Goal: Task Accomplishment & Management: Manage account settings

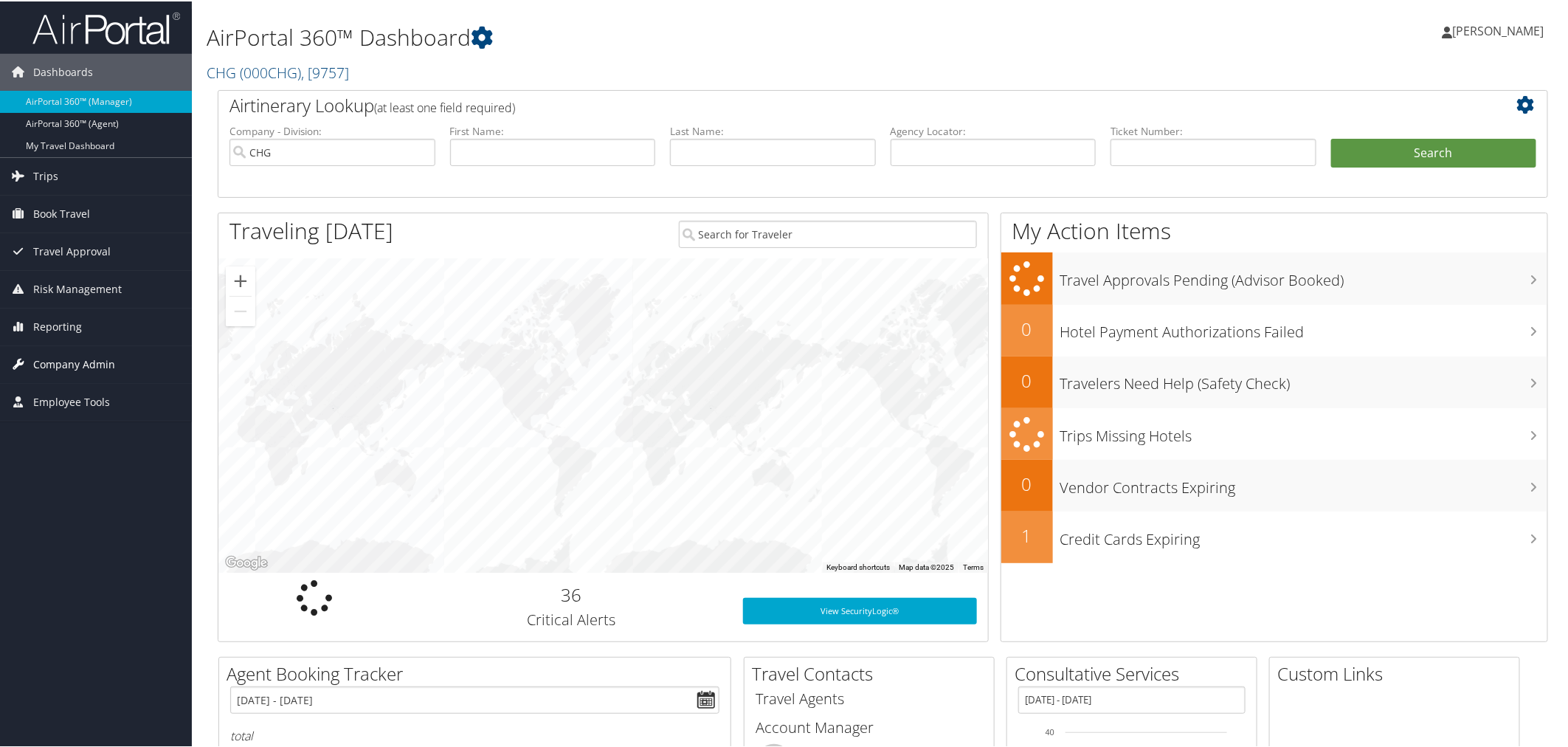
click at [57, 366] on span "Company Admin" at bounding box center [74, 363] width 82 height 37
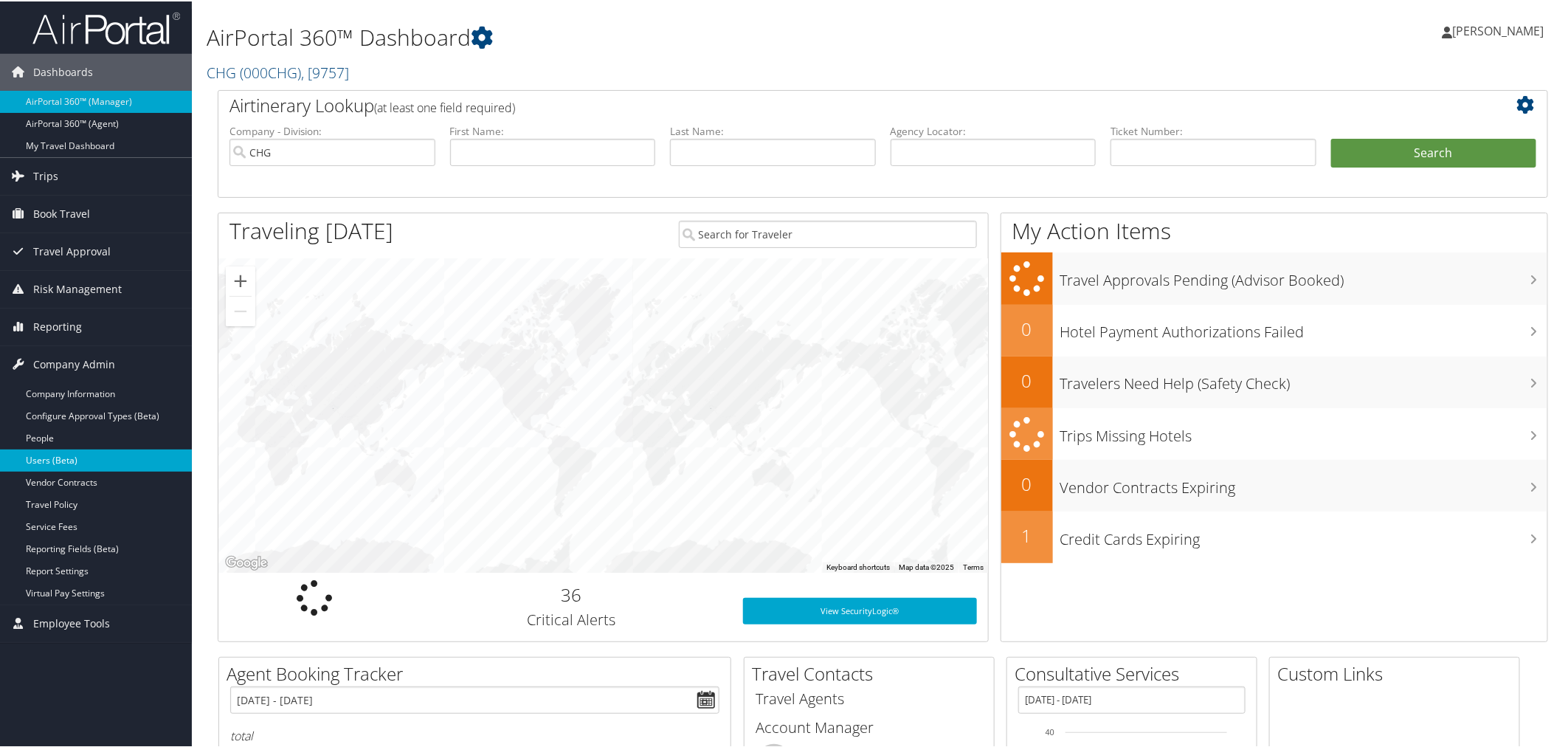
click at [55, 460] on link "Users (Beta)" at bounding box center [96, 459] width 192 height 22
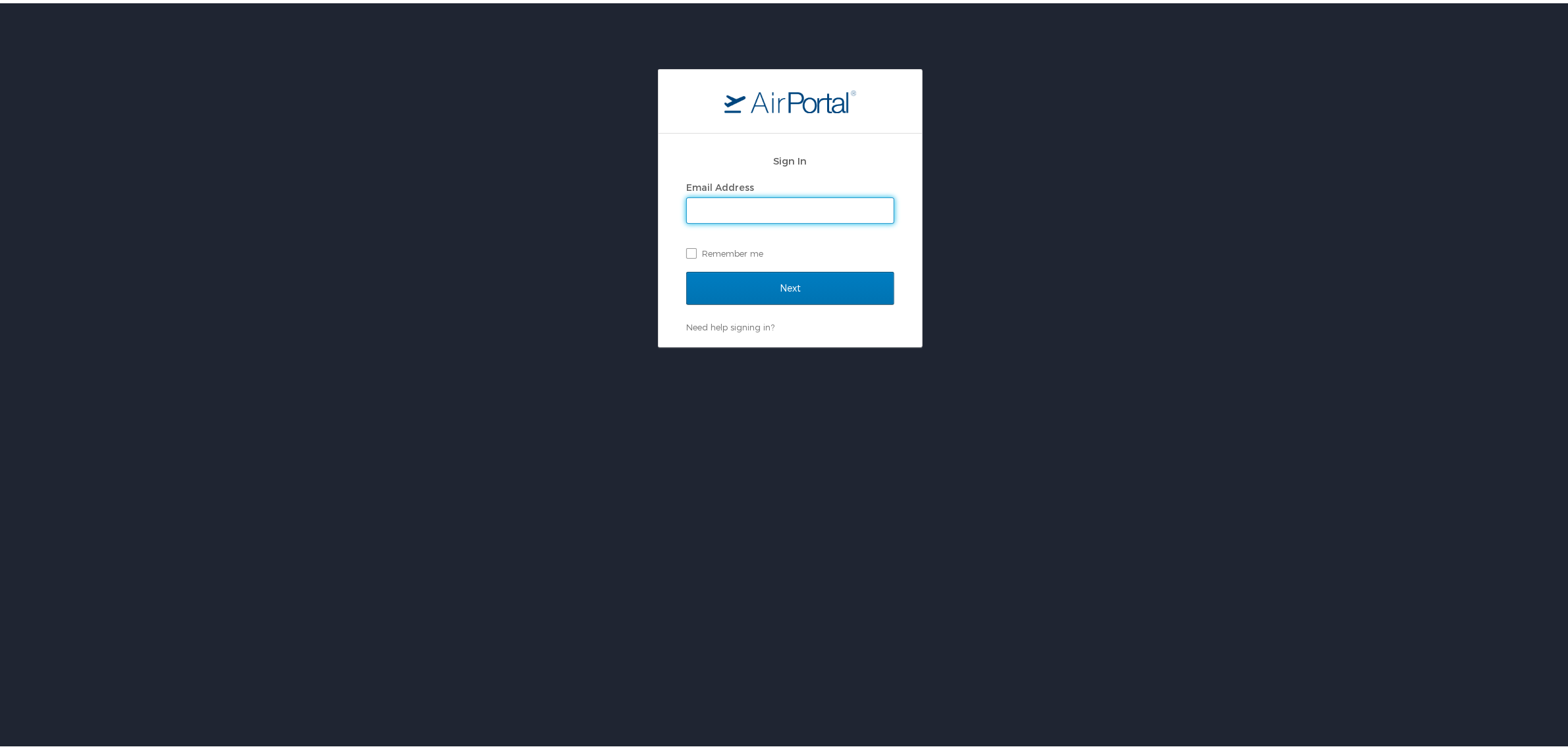
type input "tonya.hotmer@chghealthcare.com"
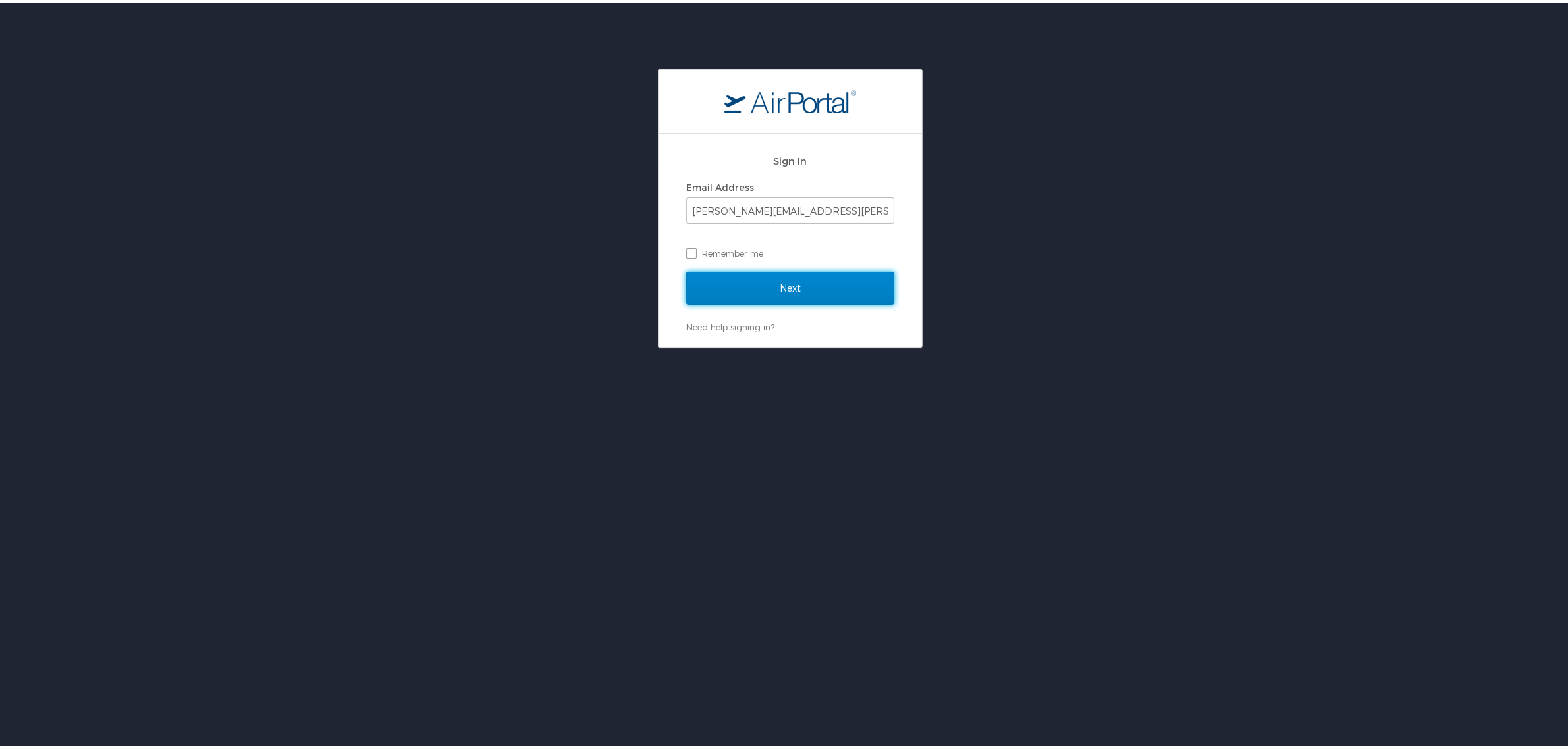
click at [797, 292] on input "Next" at bounding box center [790, 285] width 208 height 33
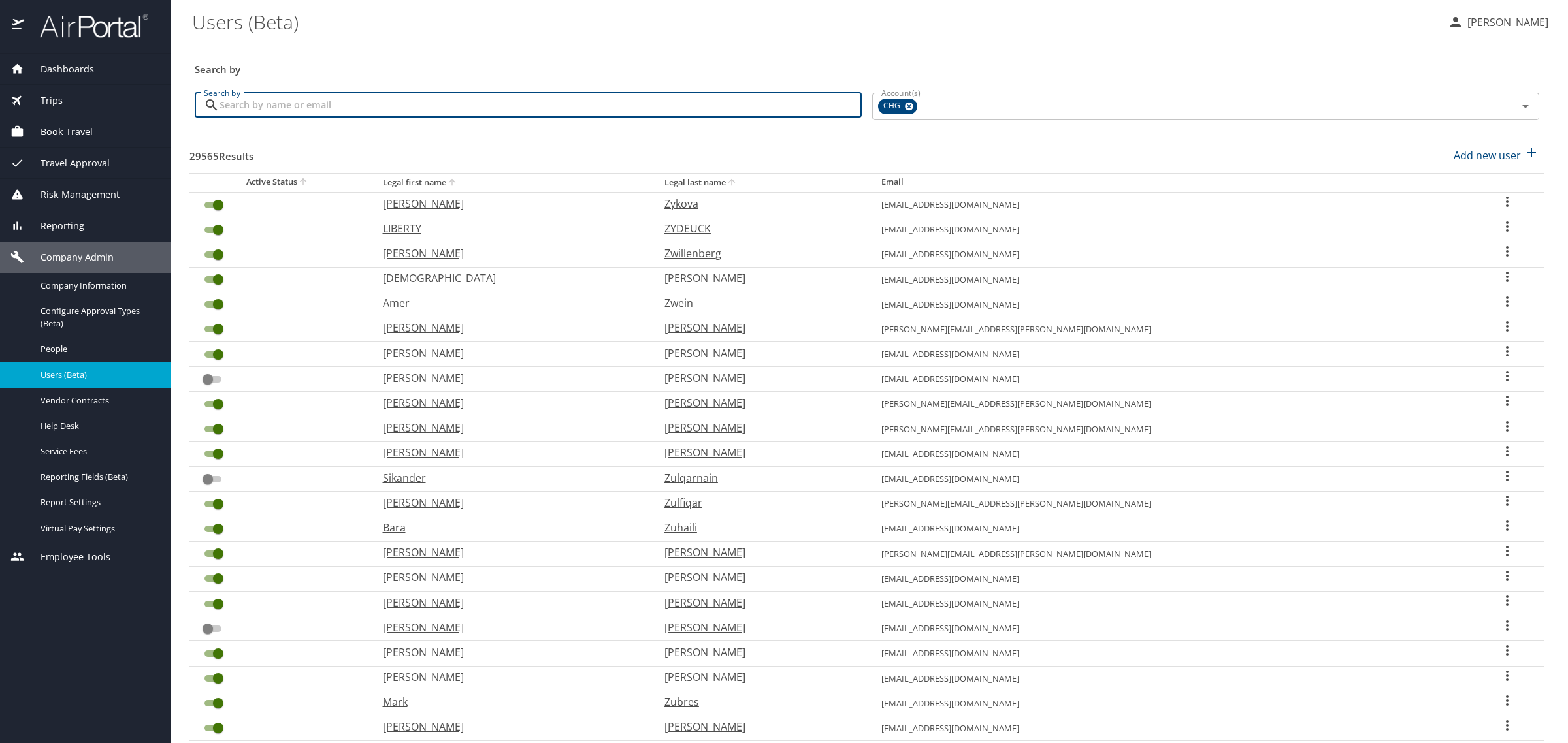
click at [314, 108] on input "Search by" at bounding box center [541, 105] width 642 height 25
type input "gorra"
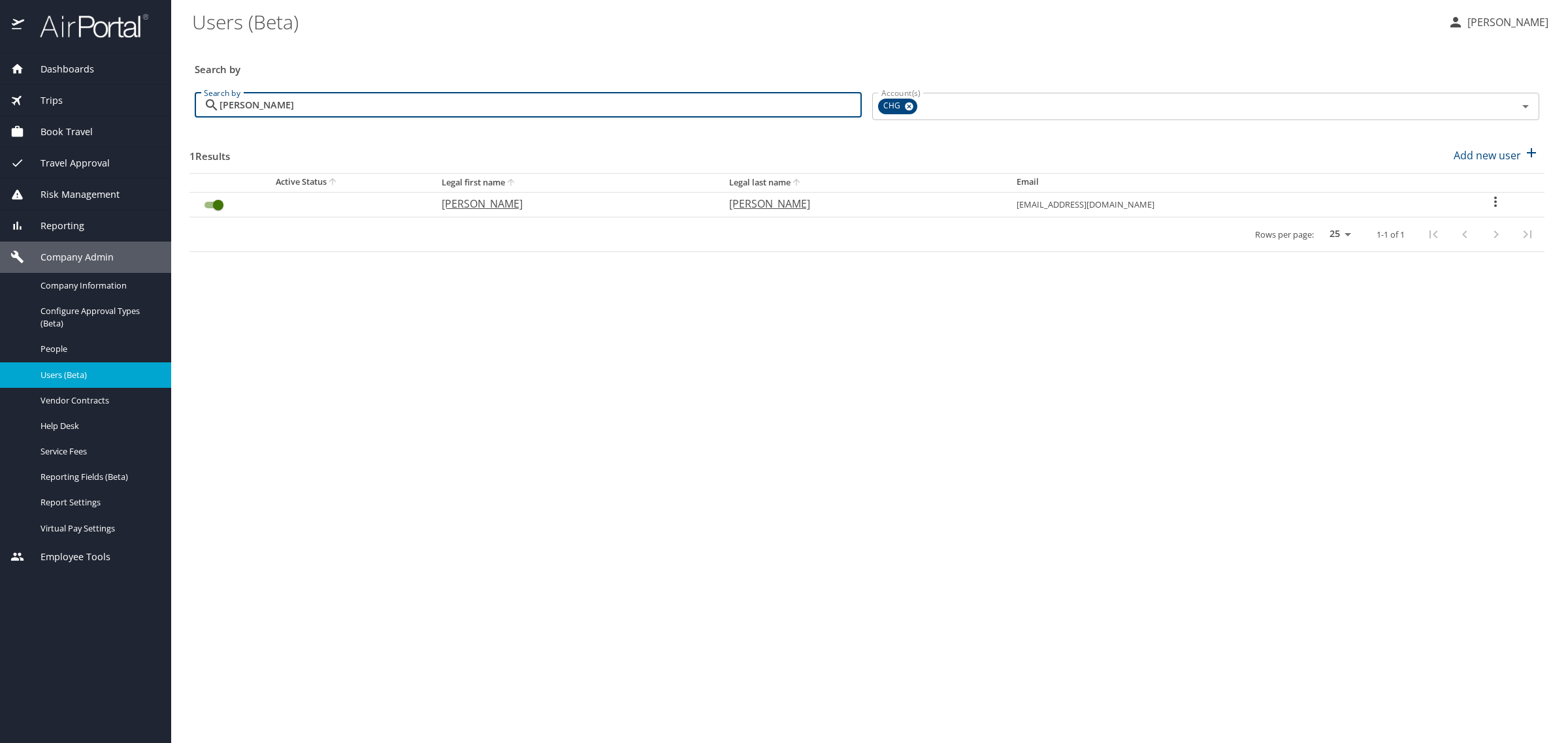
click at [1497, 203] on icon "User Search Table" at bounding box center [1495, 202] width 16 height 16
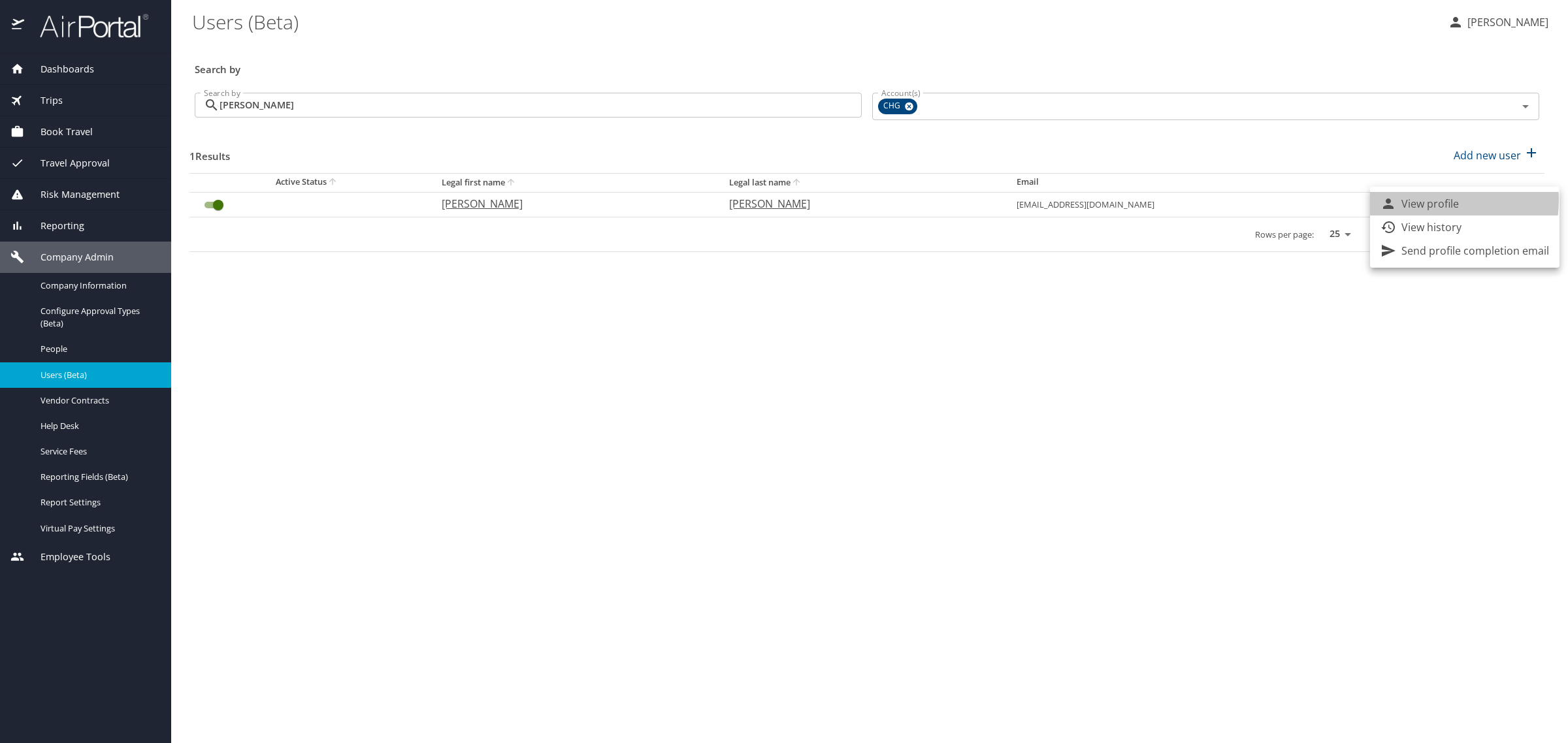
click at [1419, 200] on p "View profile" at bounding box center [1430, 204] width 58 height 16
select select "US"
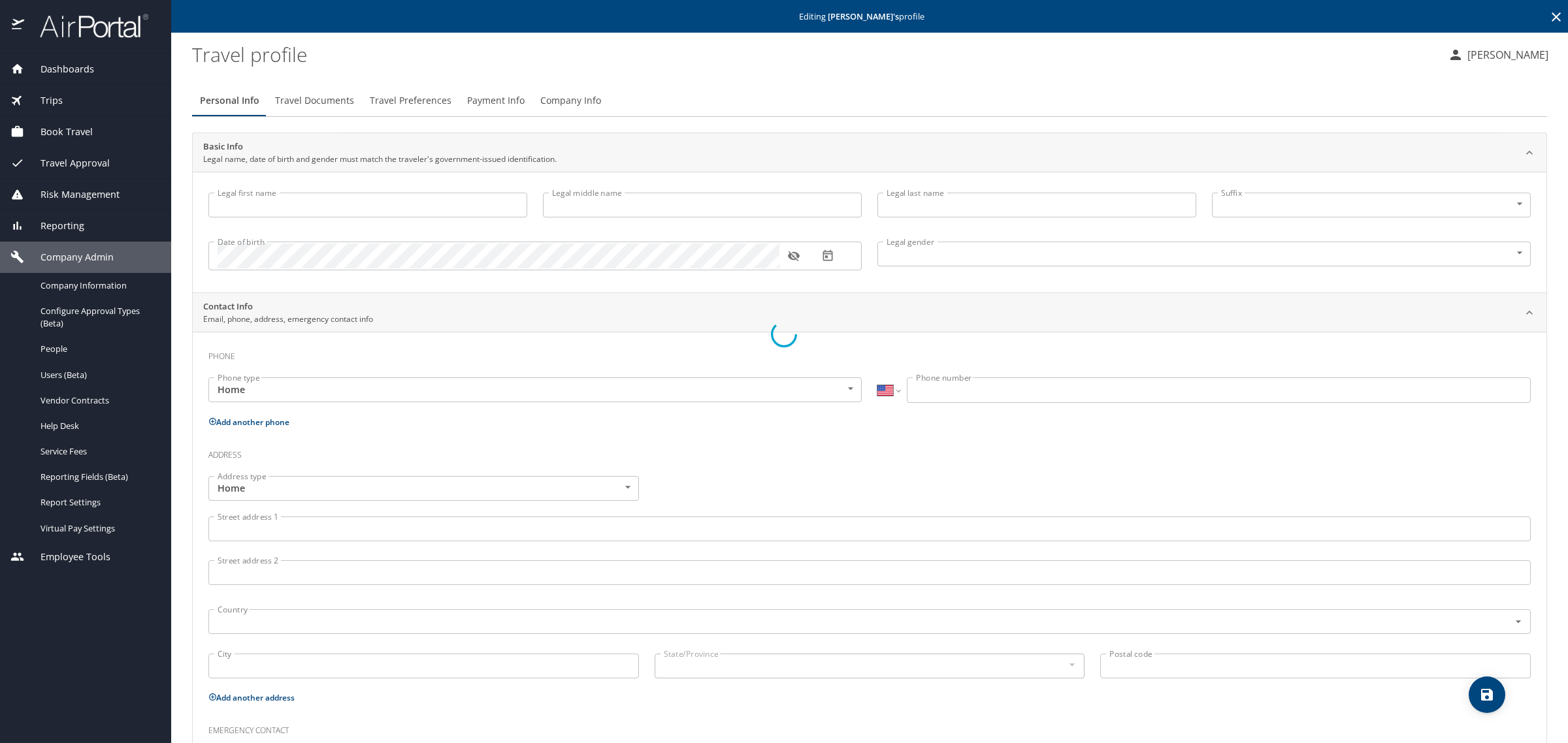
type input "[PERSON_NAME]"
type input "[DEMOGRAPHIC_DATA]"
select select "US"
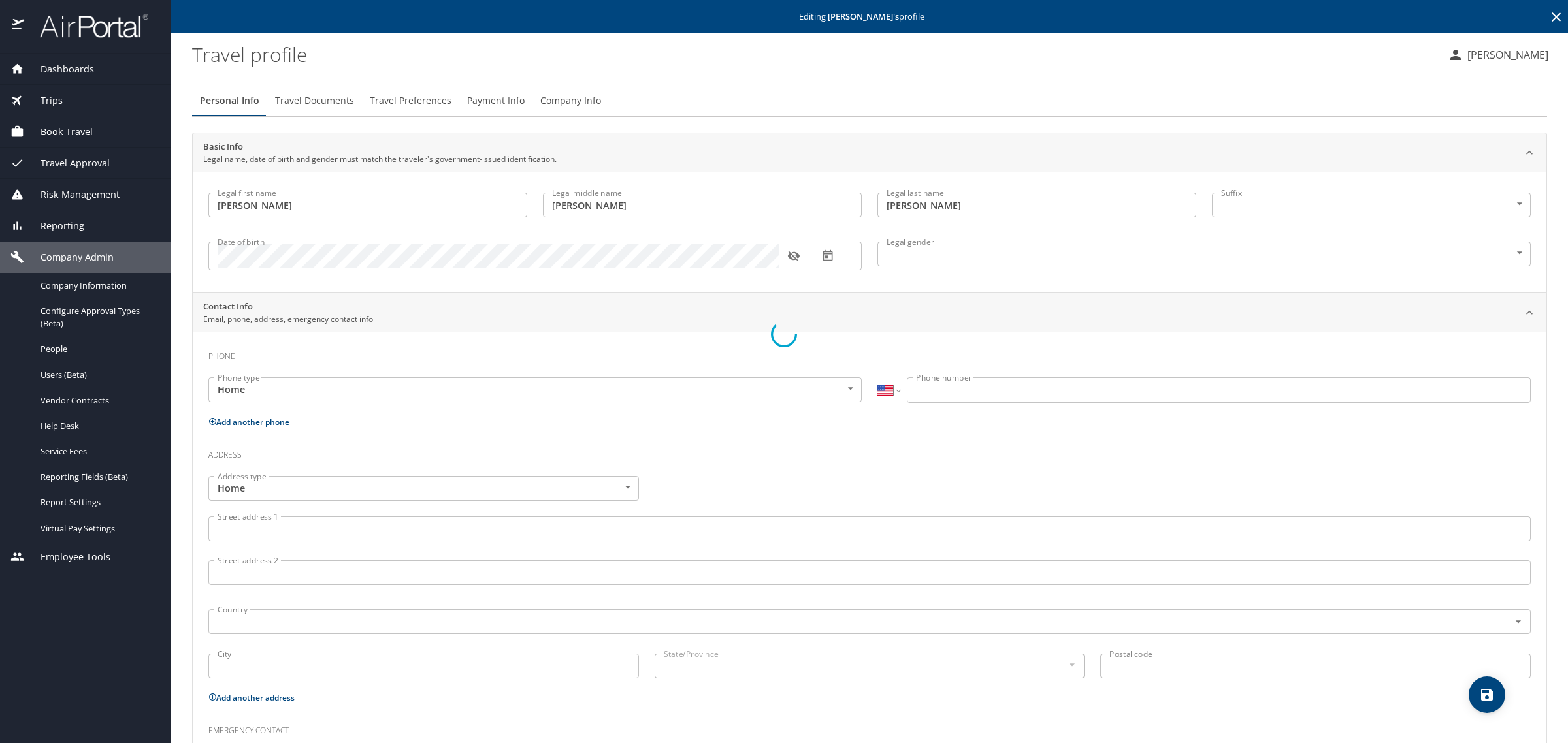
select select "US"
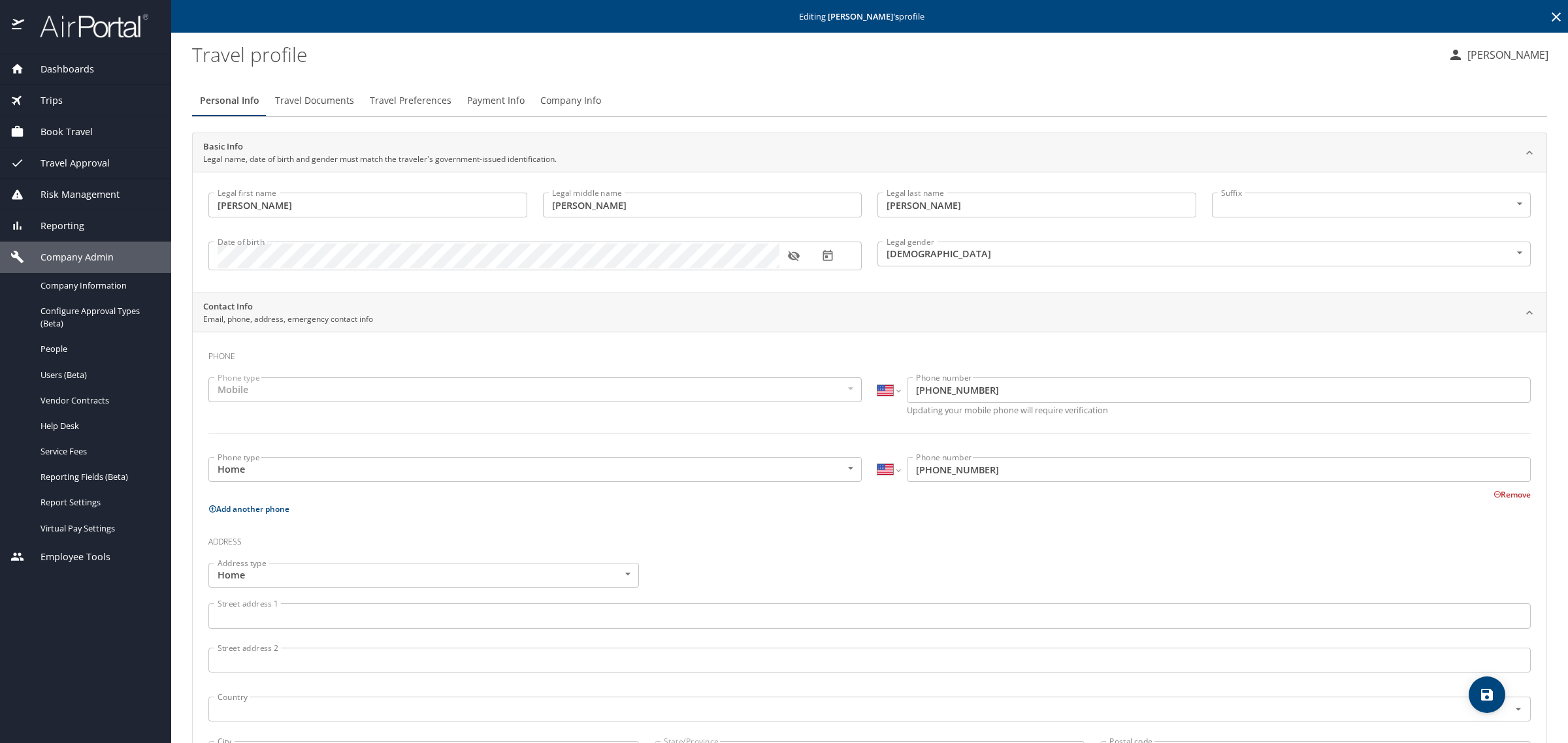
click at [1502, 495] on button "Remove" at bounding box center [1512, 495] width 37 height 11
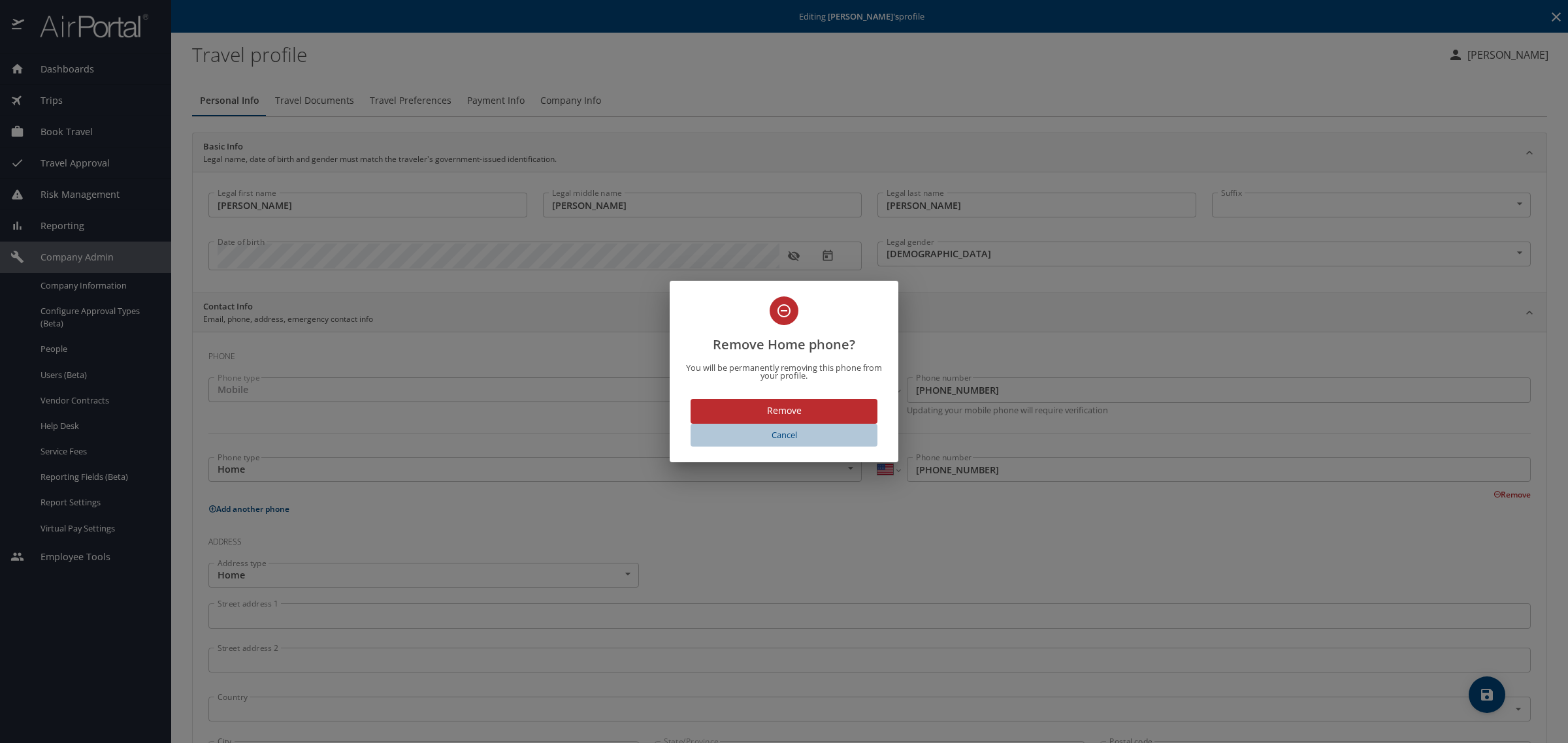
click at [786, 438] on span "Cancel" at bounding box center [783, 435] width 176 height 15
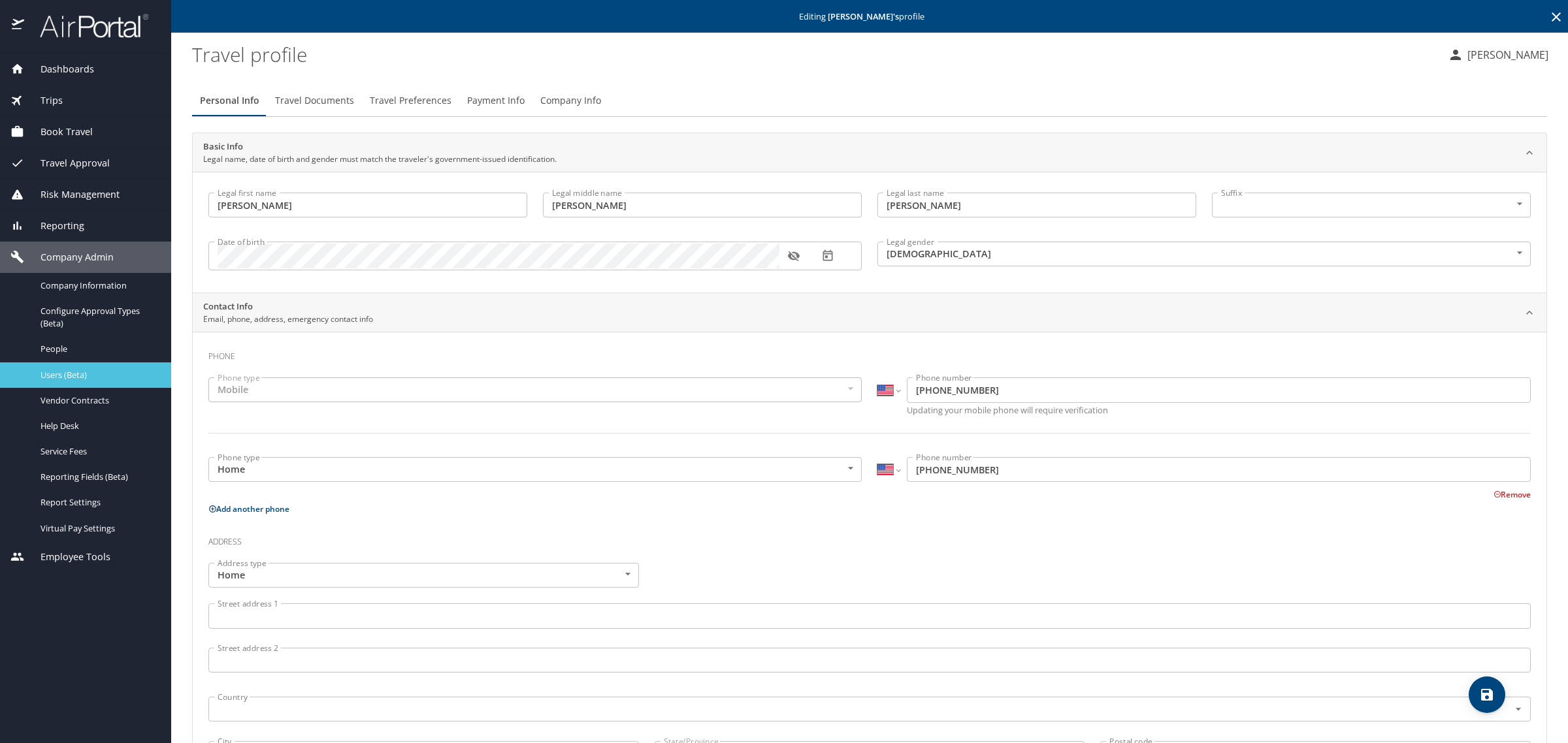
click at [71, 374] on span "Users (Beta)" at bounding box center [98, 375] width 115 height 12
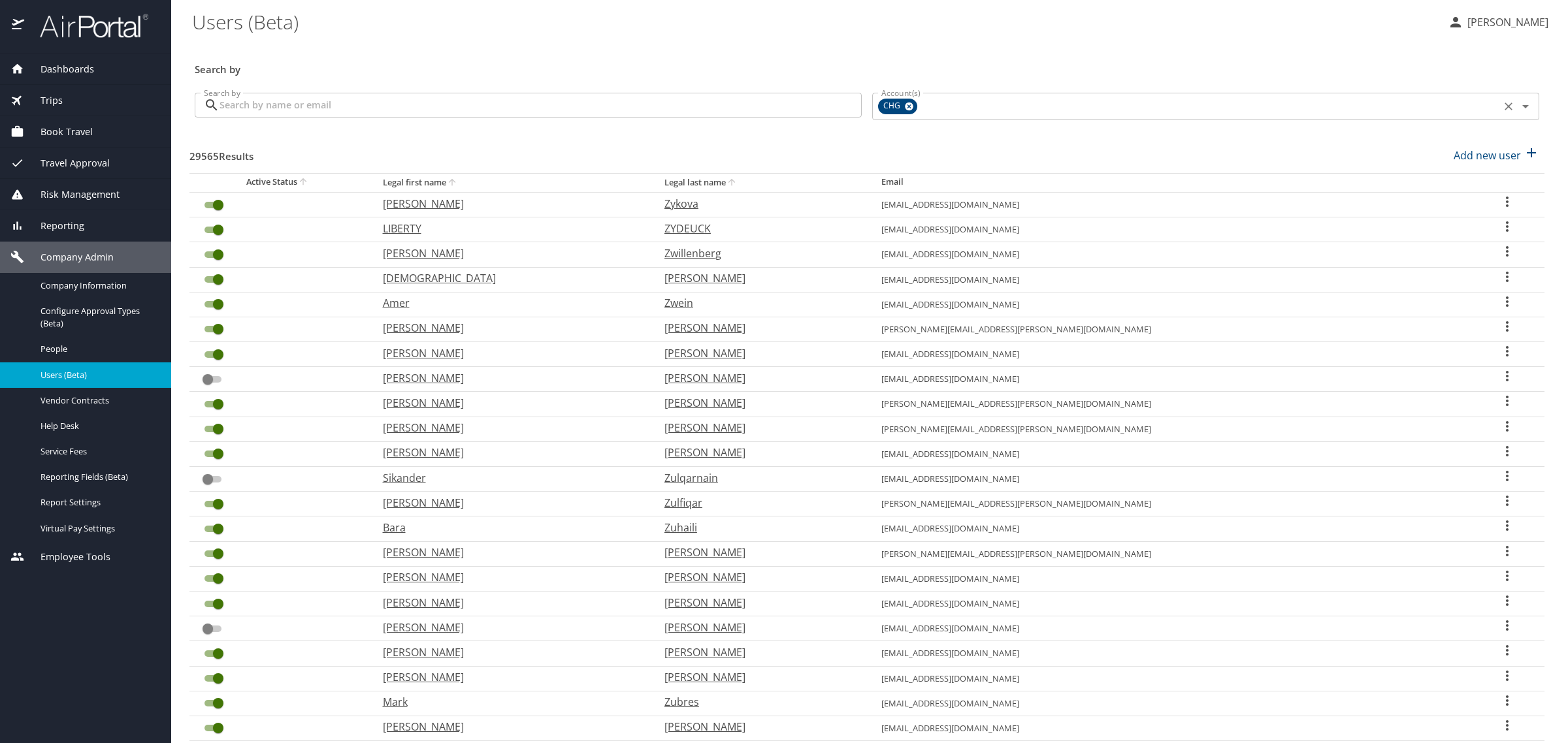
click at [905, 105] on icon at bounding box center [909, 106] width 9 height 9
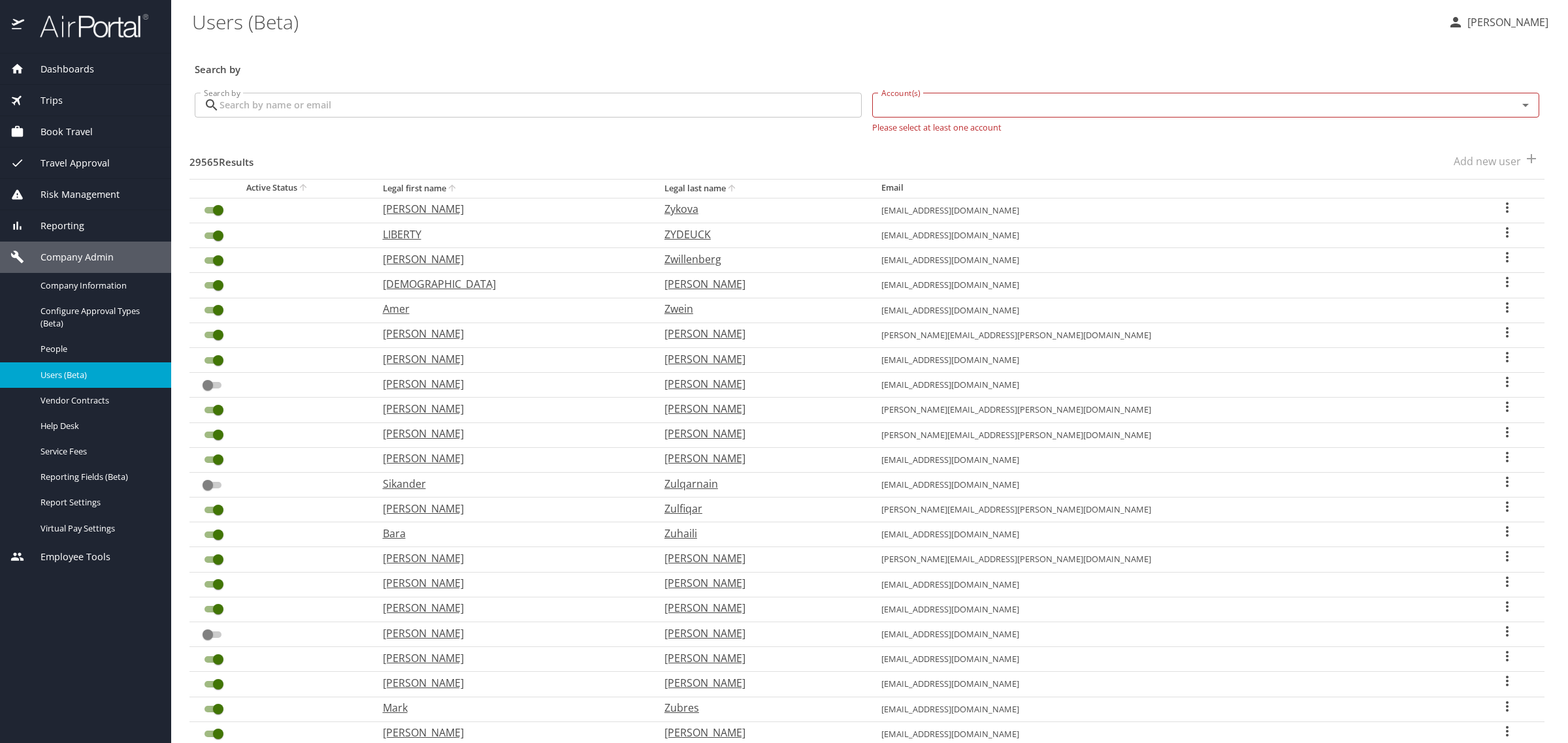
click at [902, 105] on input "Account(s)" at bounding box center [1186, 105] width 621 height 17
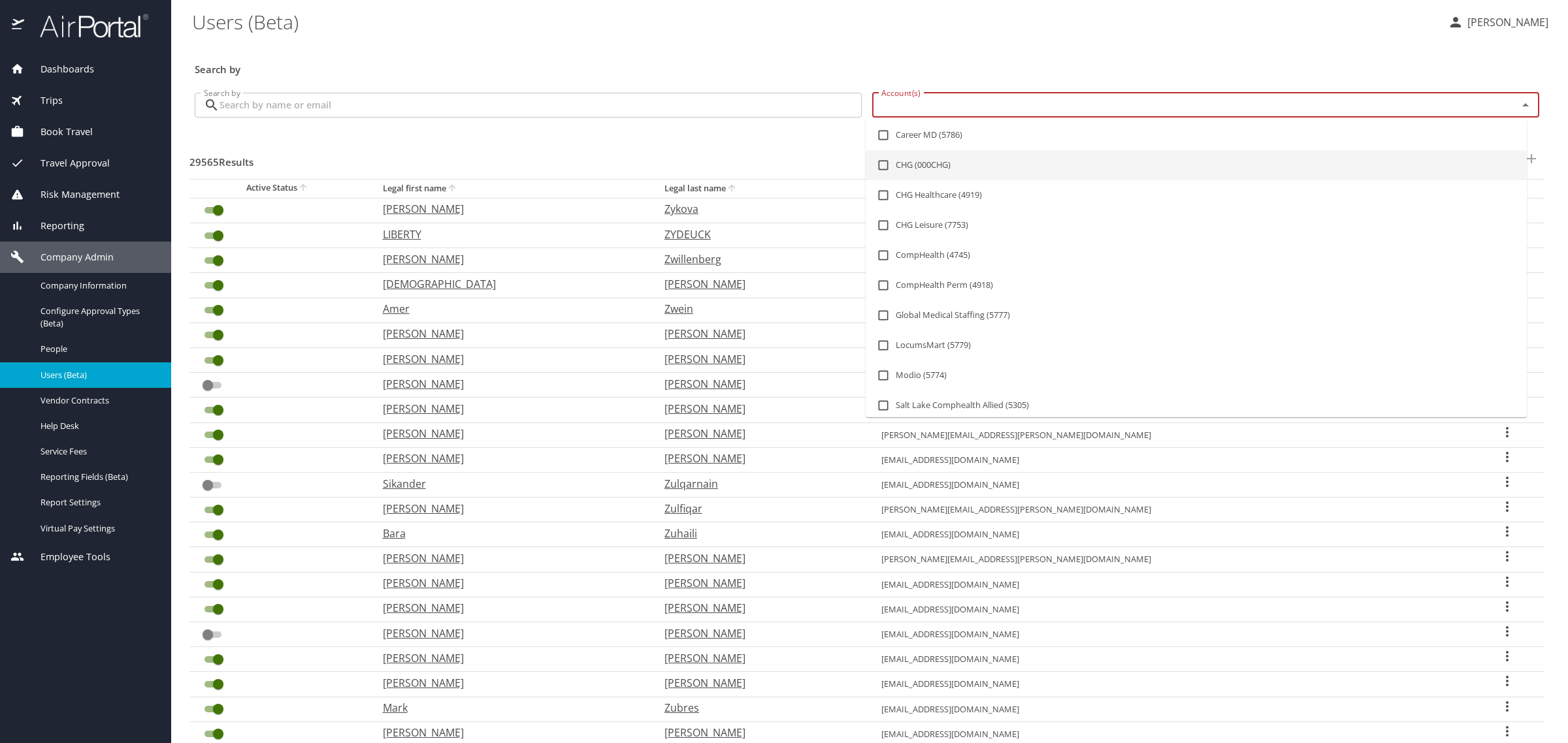
click at [884, 164] on input "checkbox" at bounding box center [884, 165] width 25 height 25
checkbox input "true"
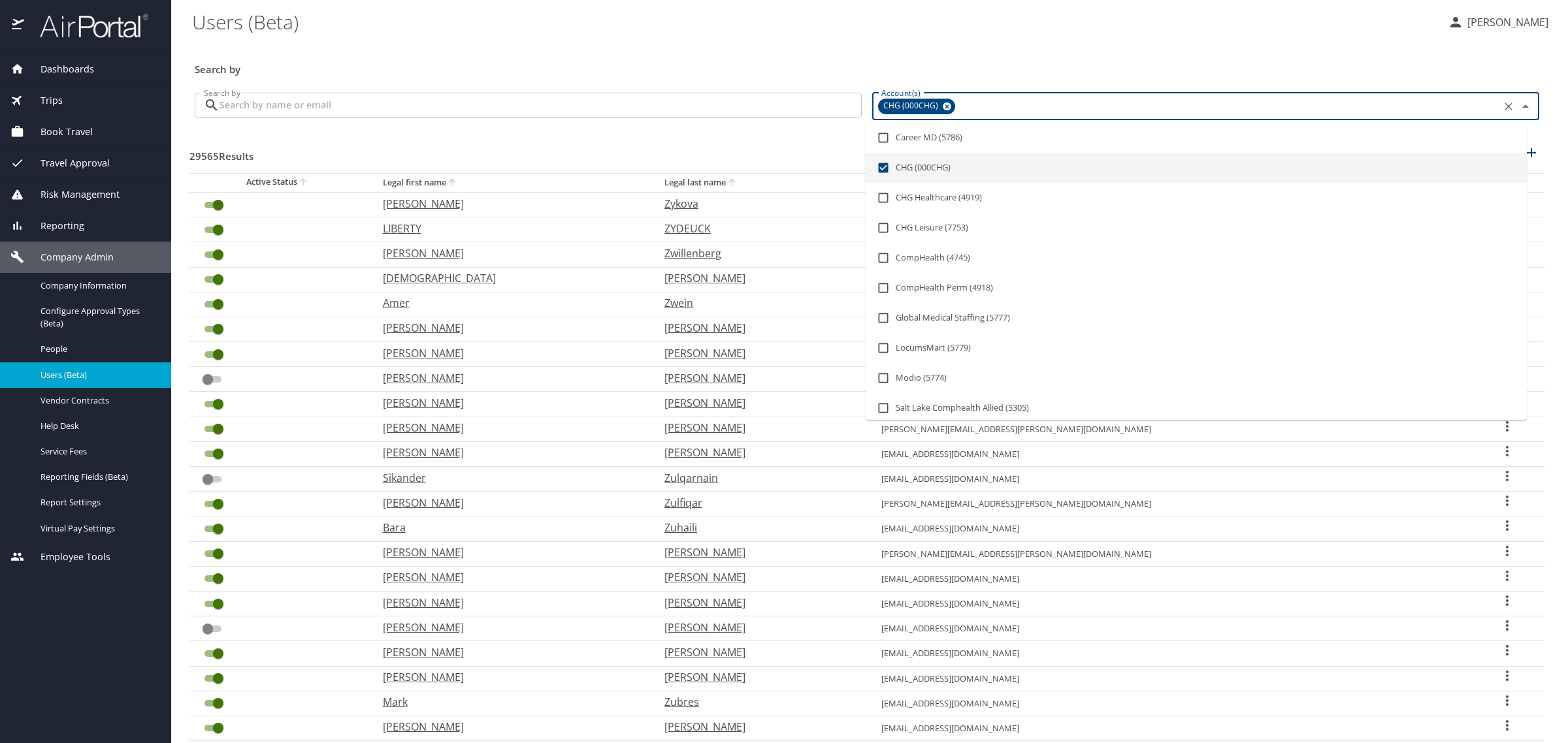
click at [560, 99] on input "Search by" at bounding box center [541, 105] width 642 height 25
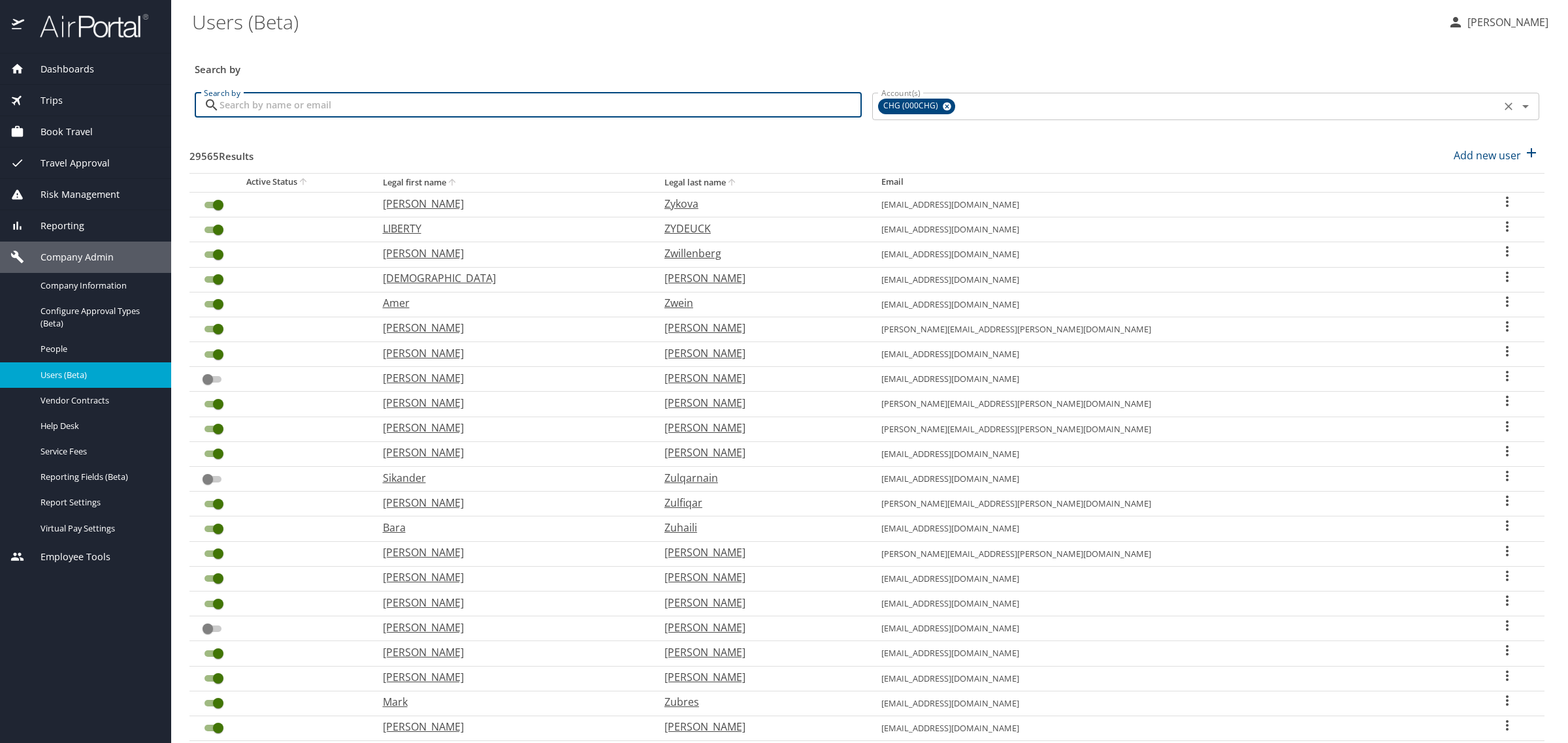
click at [1499, 200] on icon "User Search Table" at bounding box center [1507, 202] width 16 height 16
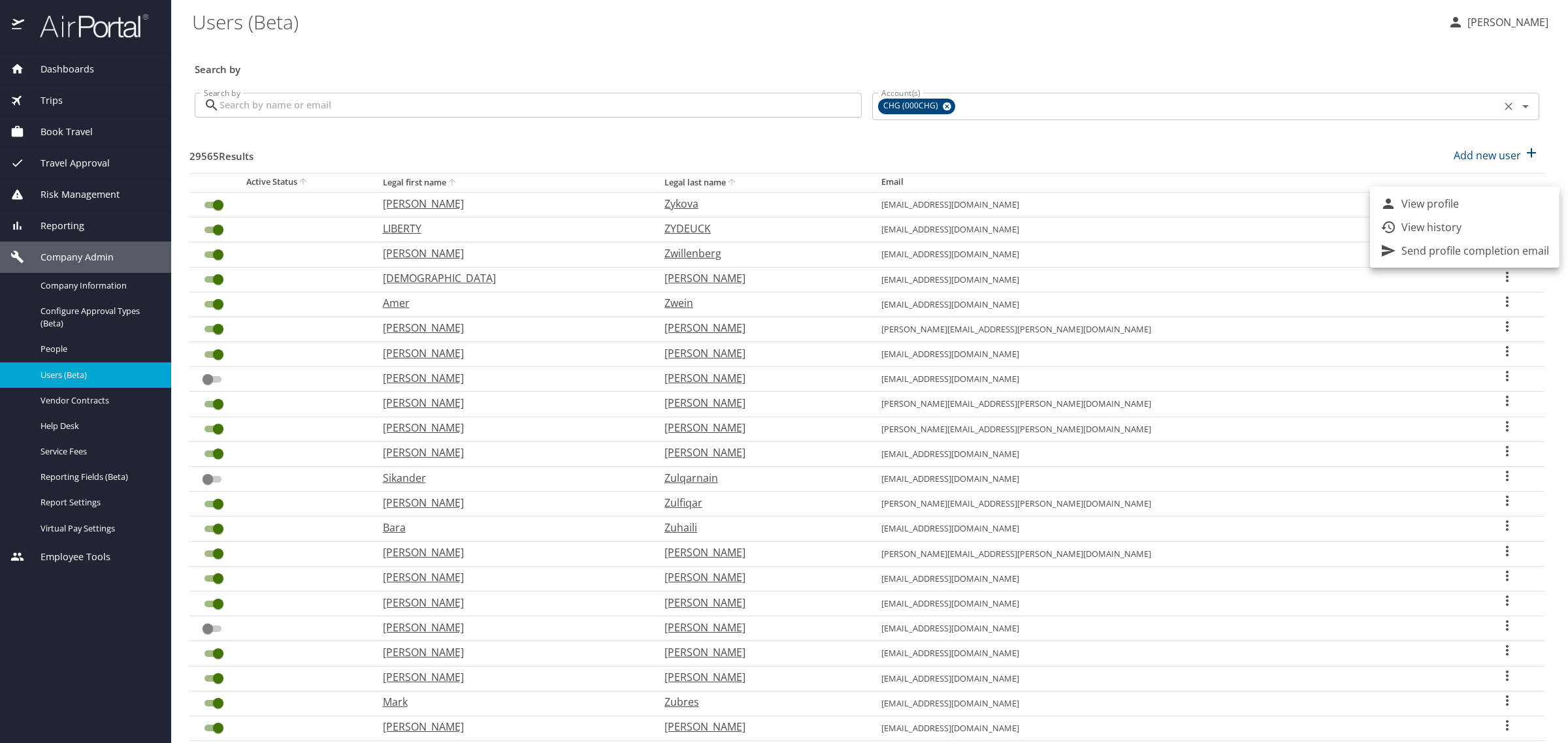
click at [1363, 139] on div at bounding box center [784, 372] width 1568 height 743
click at [866, 47] on div "Search by" at bounding box center [867, 61] width 1355 height 43
click at [1325, 24] on \(Beta\) "Users (Beta)" at bounding box center [815, 22] width 1245 height 41
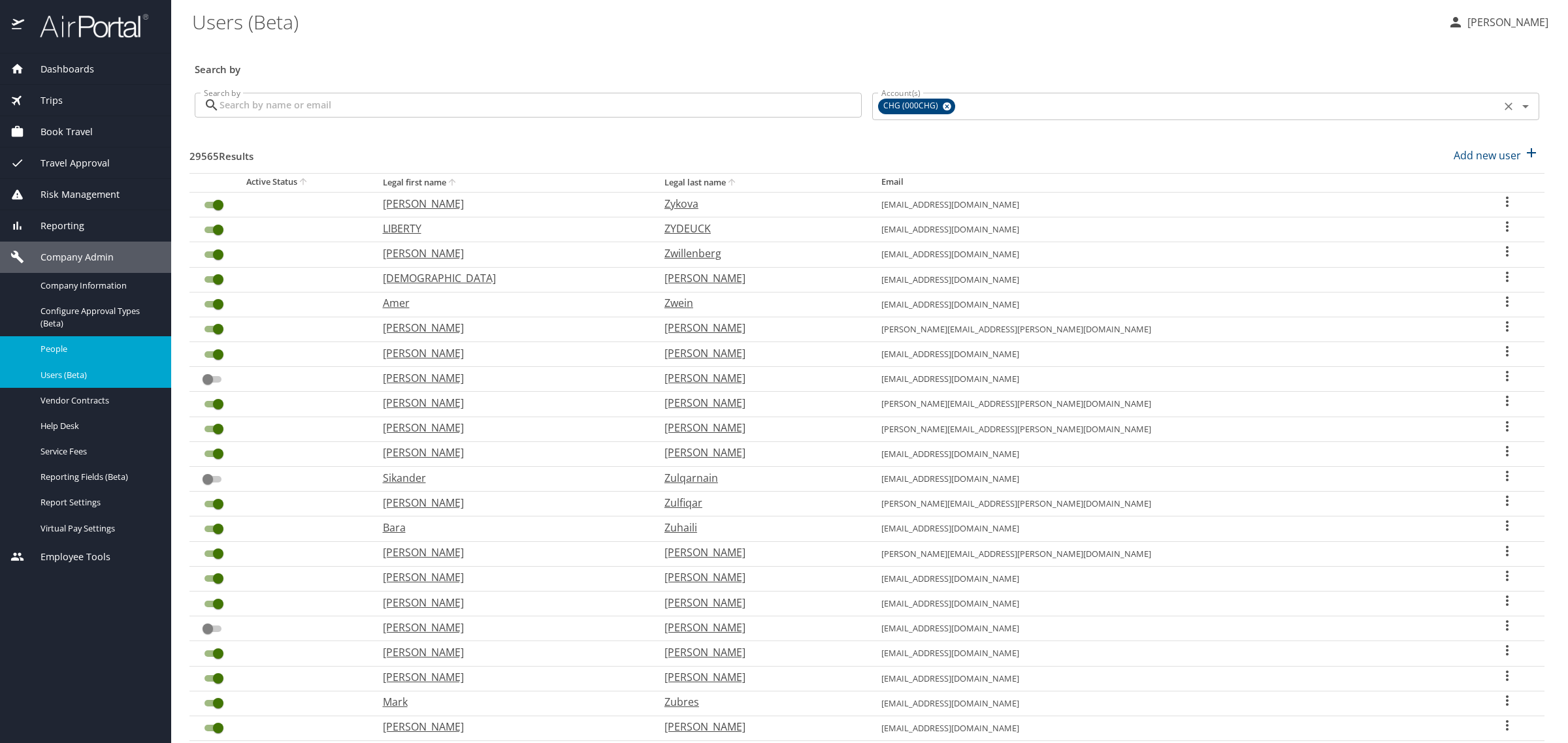
click at [48, 351] on span "People" at bounding box center [98, 349] width 115 height 12
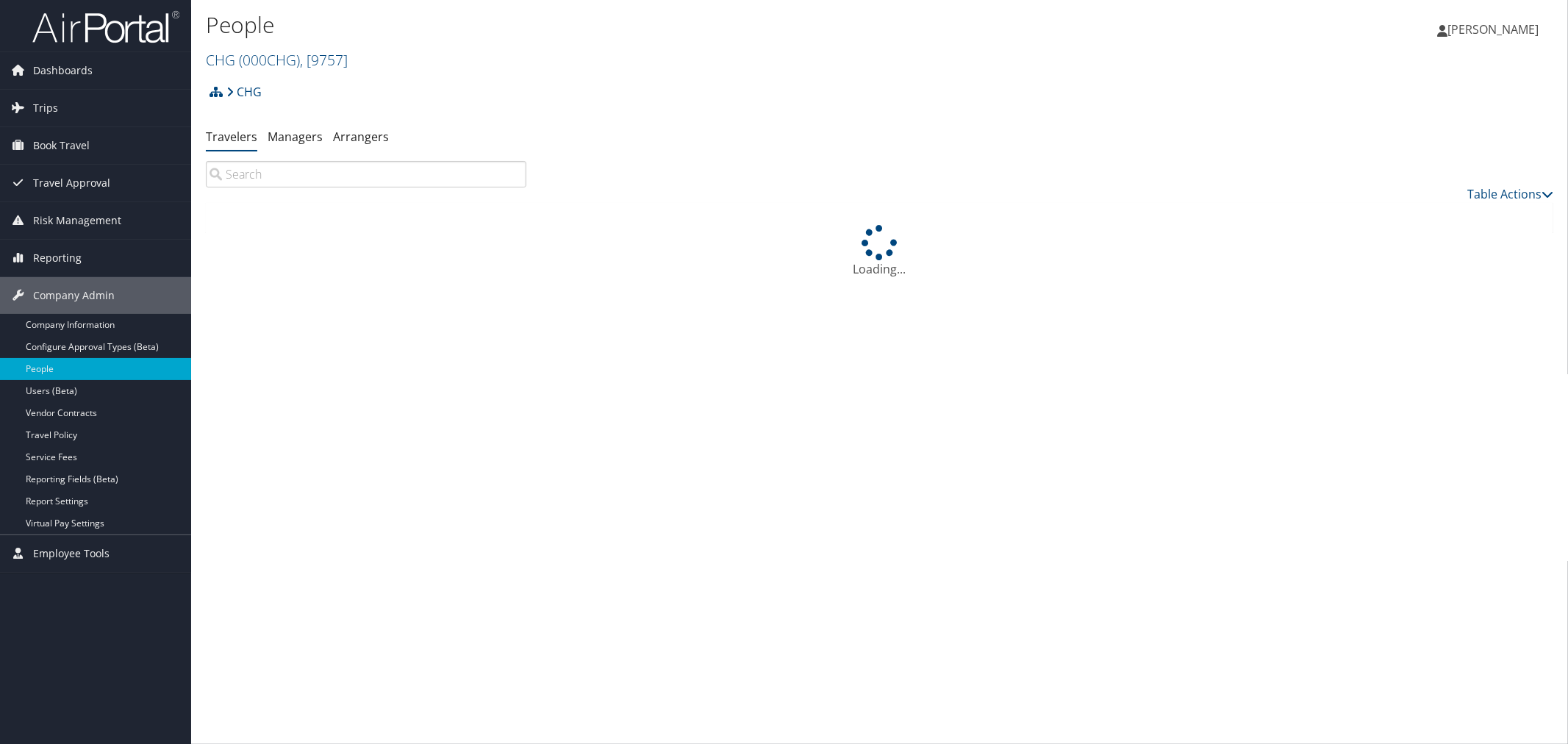
click at [255, 167] on input "search" at bounding box center [366, 174] width 321 height 27
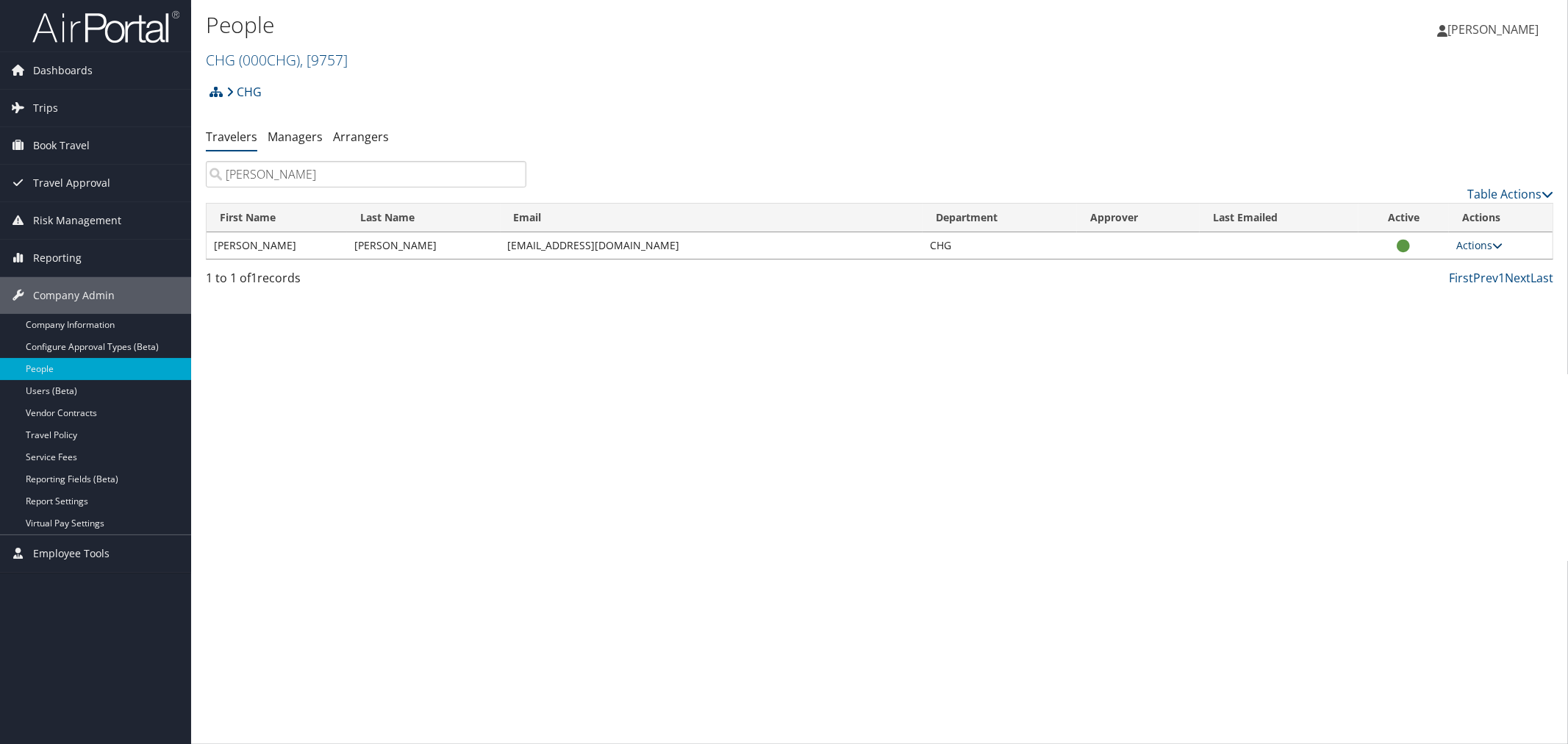
type input "gorra"
click at [1500, 247] on icon at bounding box center [1497, 246] width 10 height 10
click at [1420, 291] on link "View Profile" at bounding box center [1432, 292] width 135 height 25
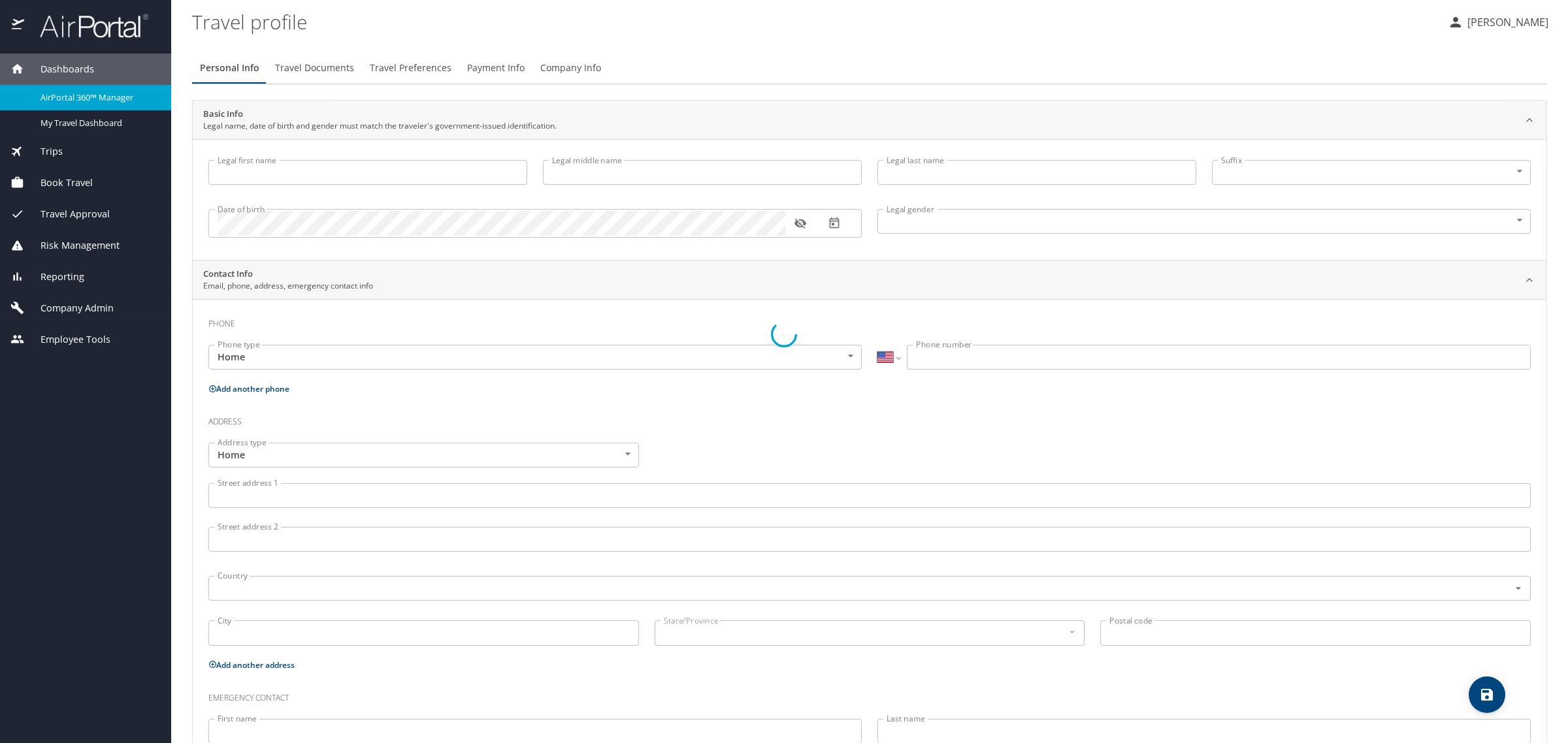
select select "US"
type input "[PERSON_NAME]"
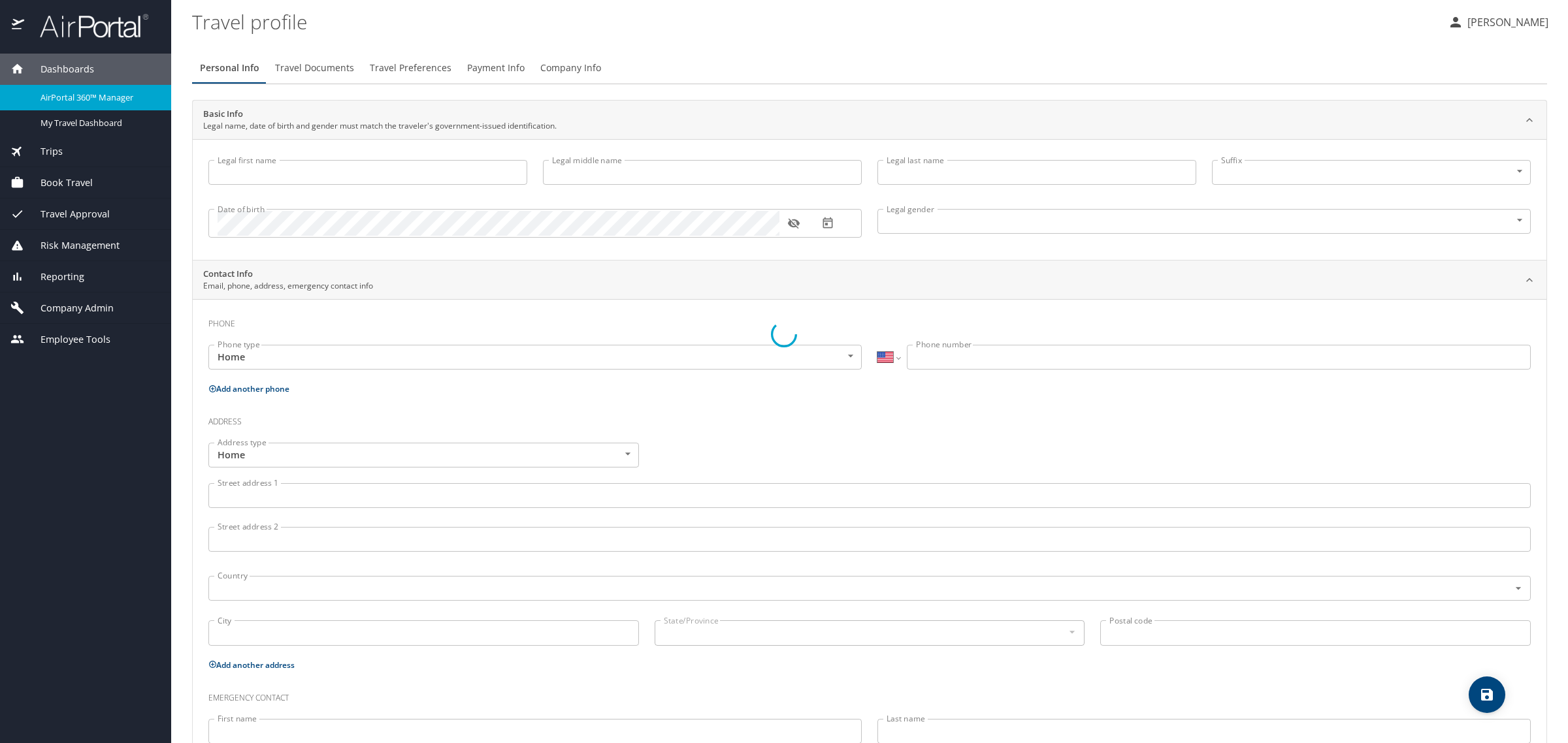
type input "[DEMOGRAPHIC_DATA]"
select select "US"
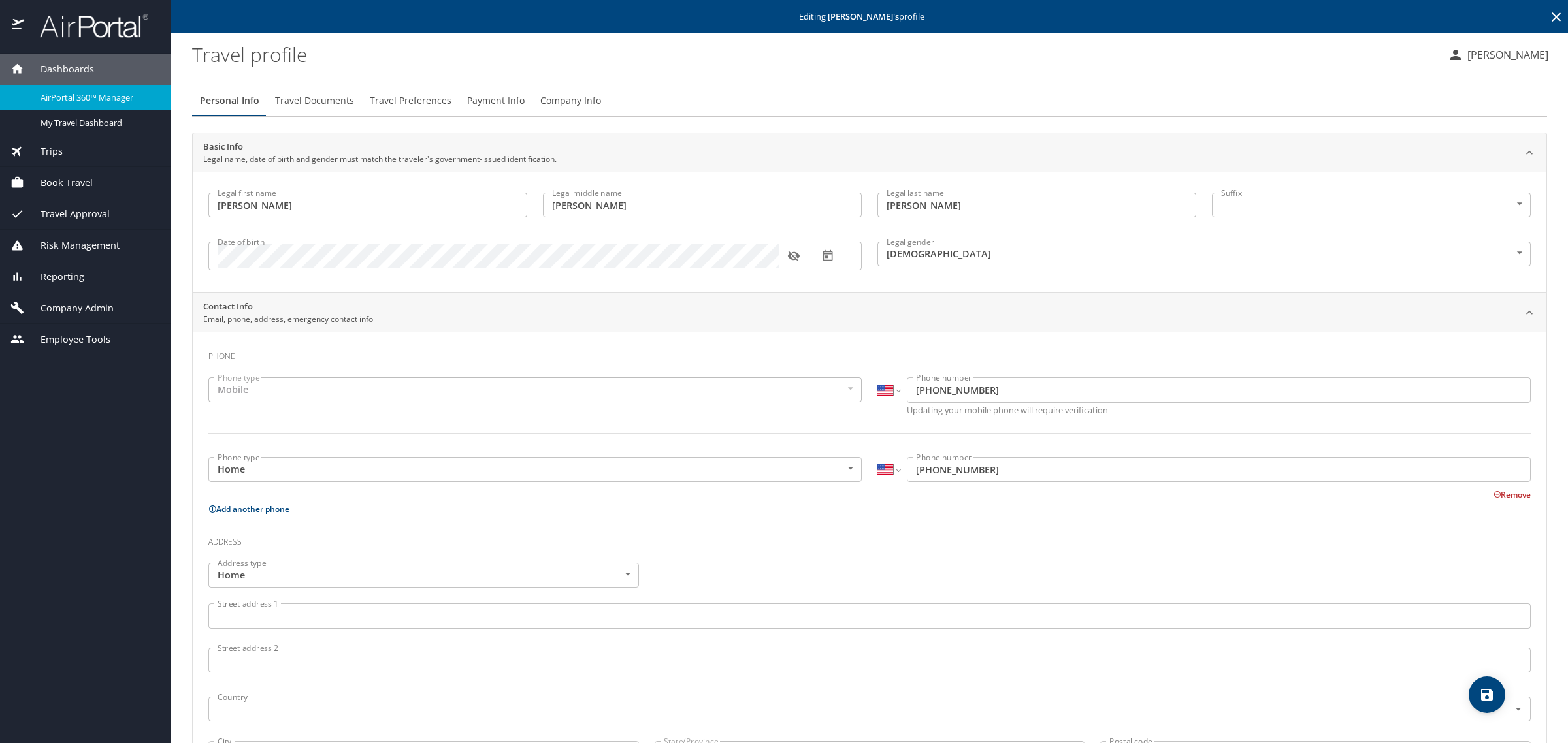
click at [311, 96] on span "Travel Documents" at bounding box center [315, 101] width 79 height 16
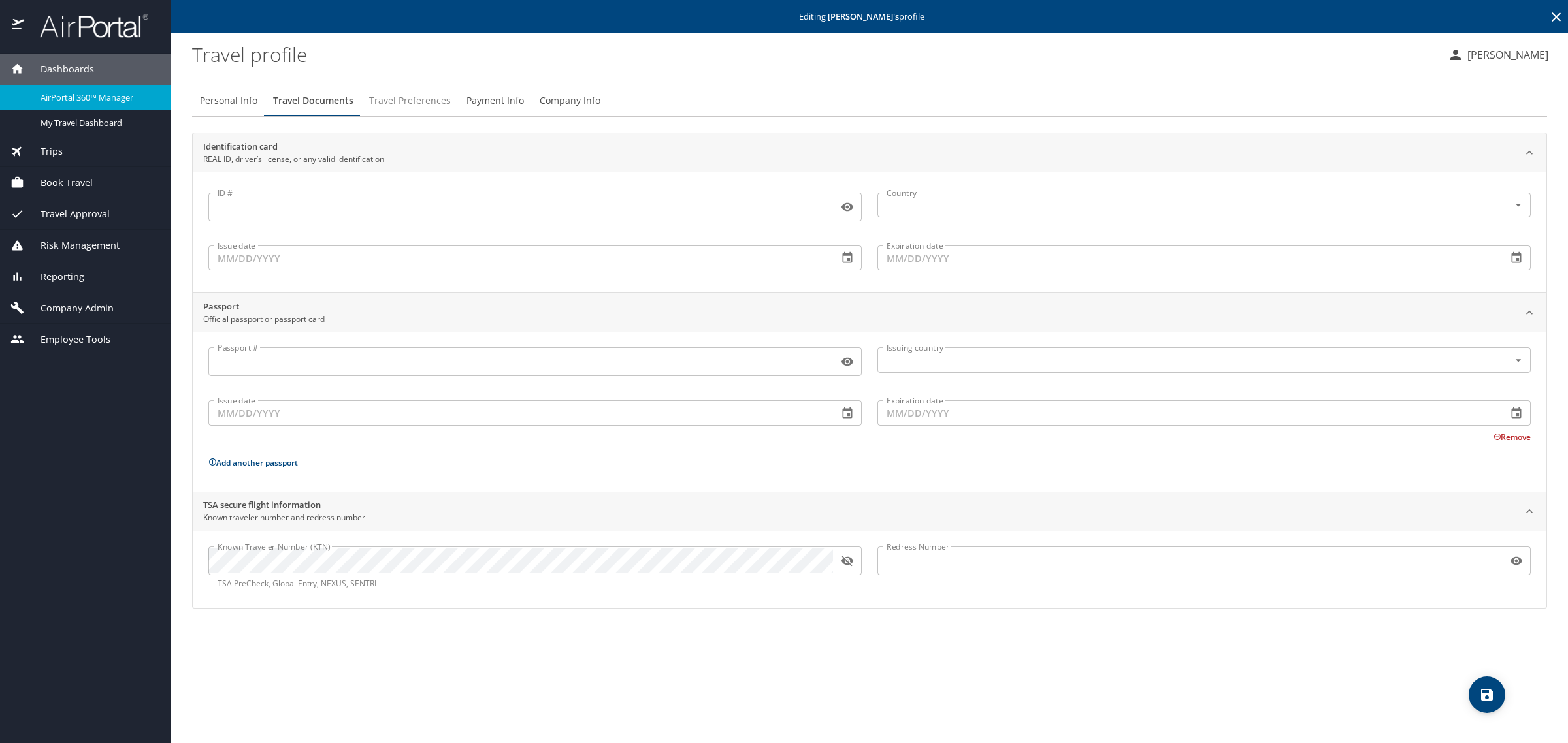
click at [429, 99] on span "Travel Preferences" at bounding box center [410, 101] width 82 height 16
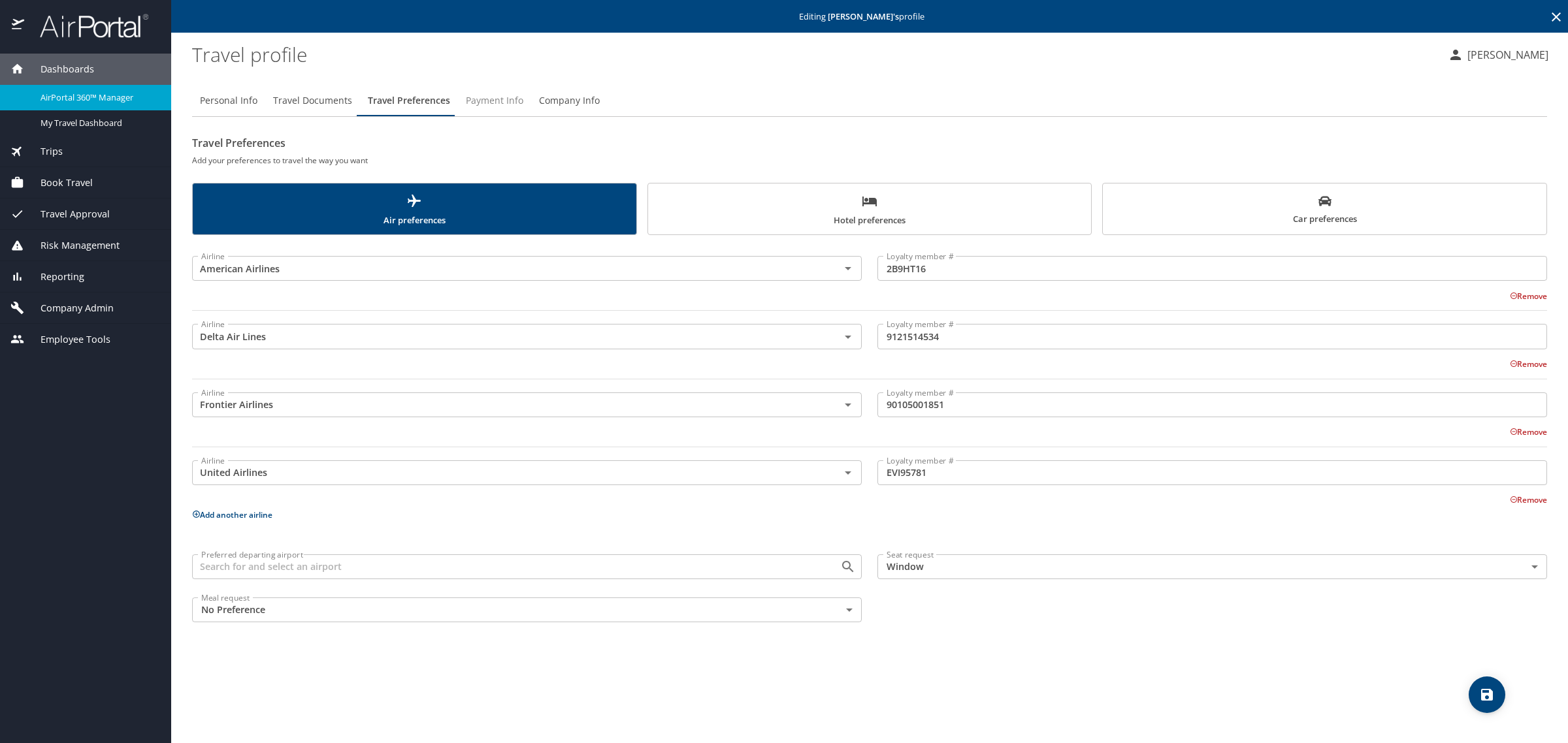
drag, startPoint x: 484, startPoint y: 100, endPoint x: 562, endPoint y: 102, distance: 78.0
click at [485, 100] on span "Payment Info" at bounding box center [495, 101] width 58 height 16
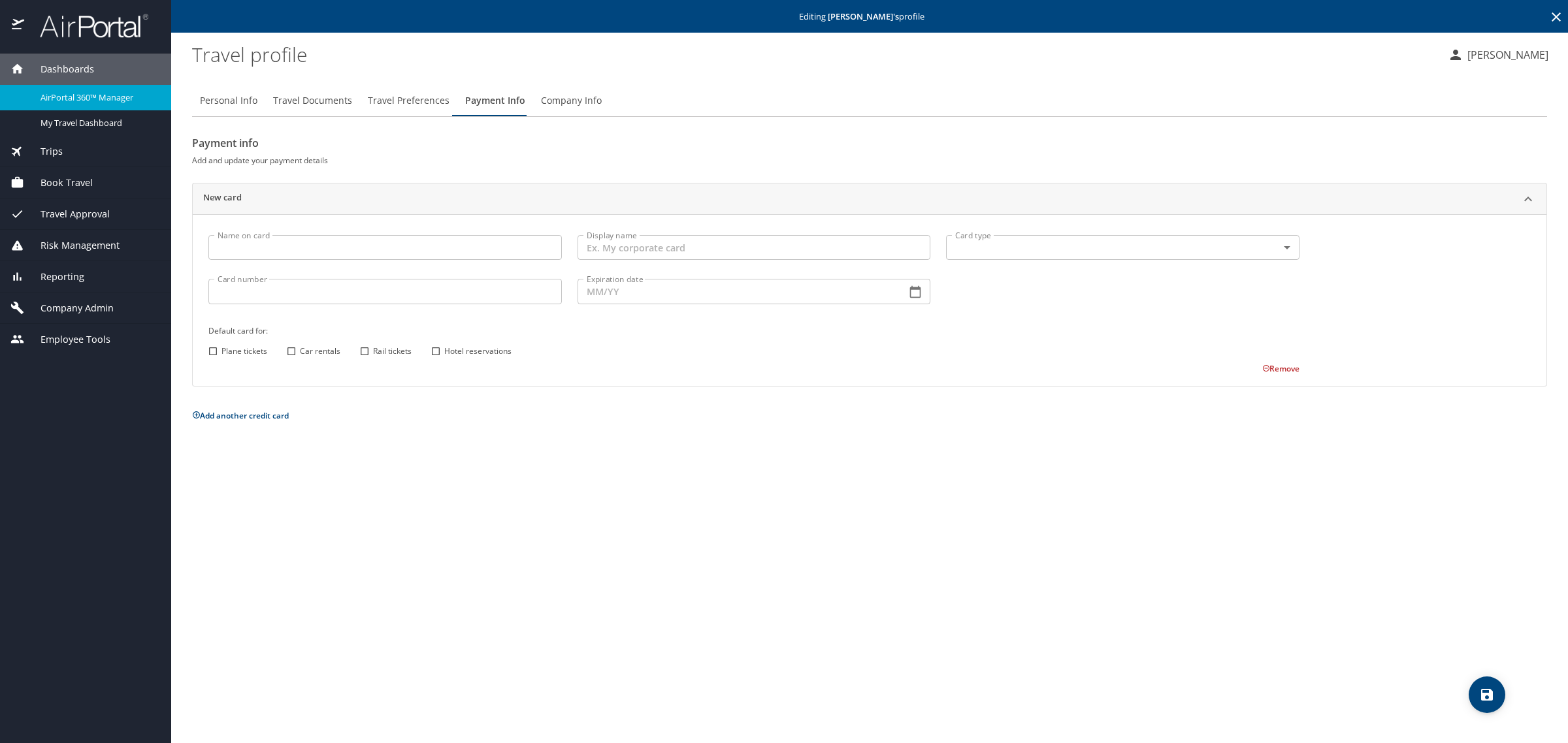
click at [562, 102] on span "Company Info" at bounding box center [571, 101] width 61 height 16
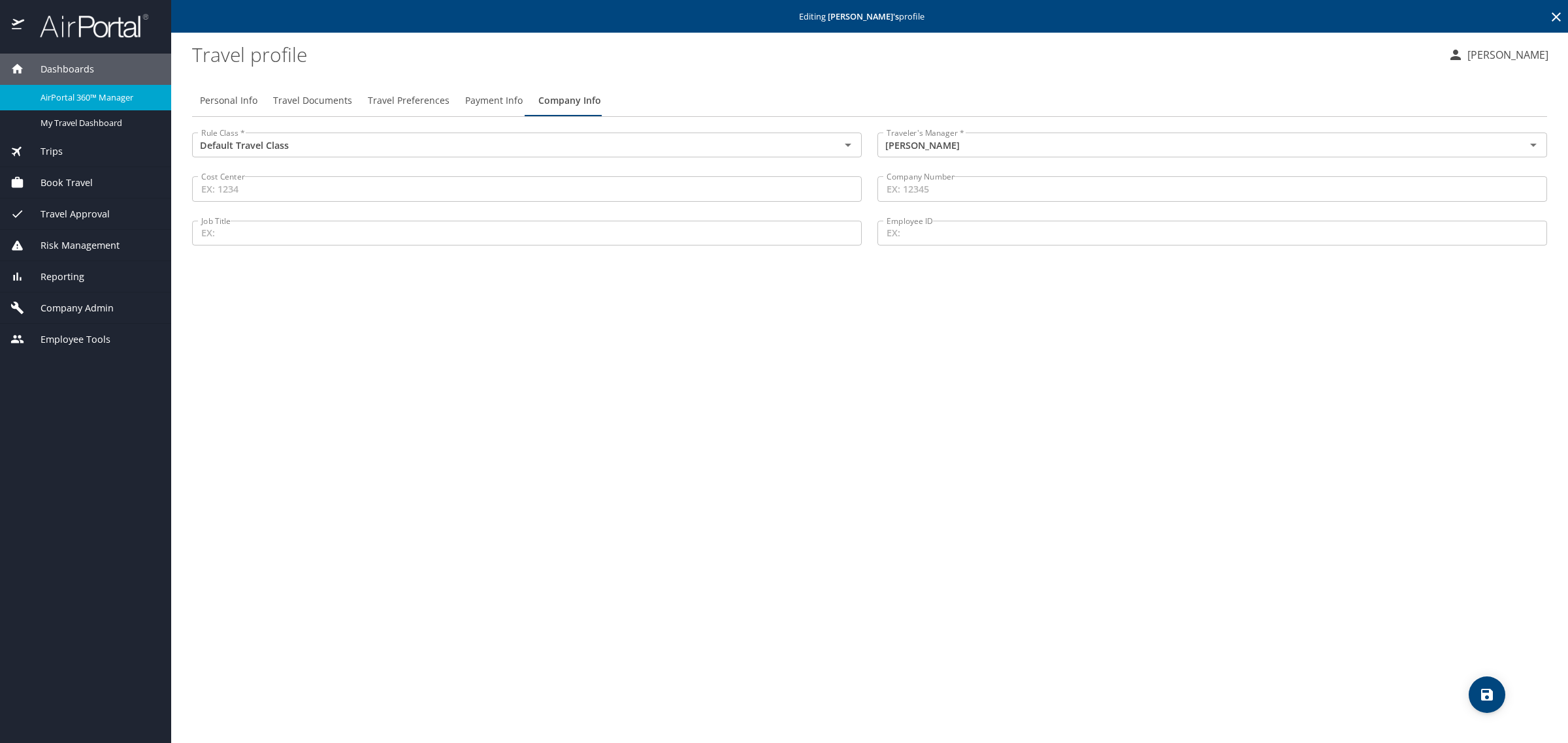
click at [244, 102] on span "Personal Info" at bounding box center [229, 101] width 58 height 16
select select "US"
